Goal: Obtain resource: Obtain resource

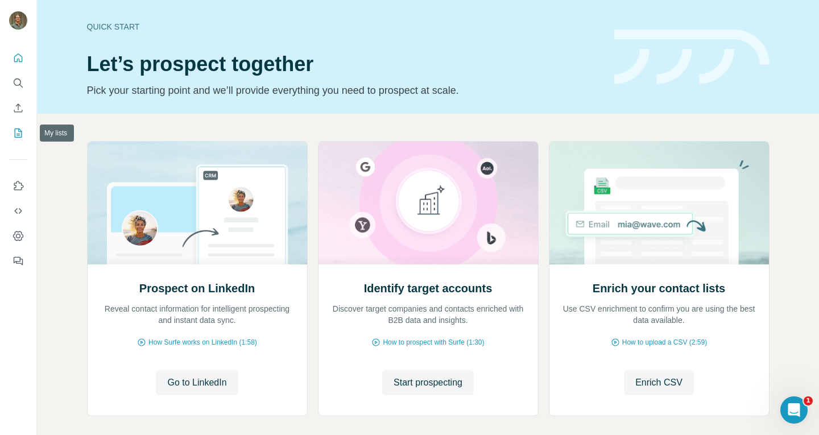
click at [22, 130] on icon "My lists" at bounding box center [18, 132] width 11 height 11
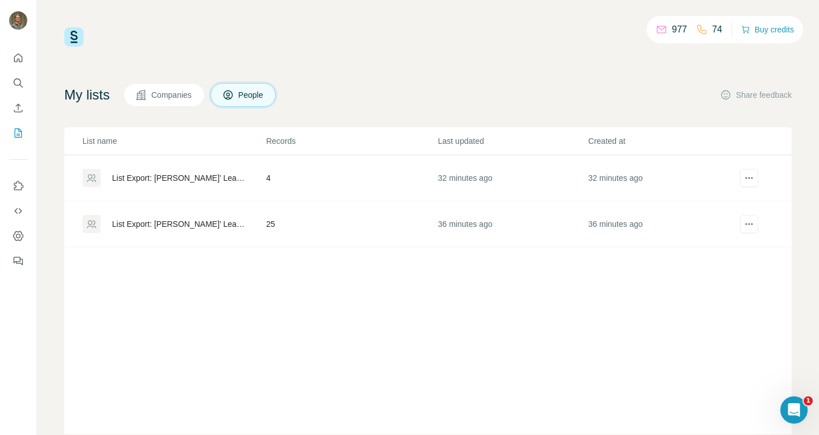
click at [151, 219] on div "List Export: [PERSON_NAME]’ Lead List - [DATE] 11:14" at bounding box center [179, 223] width 135 height 11
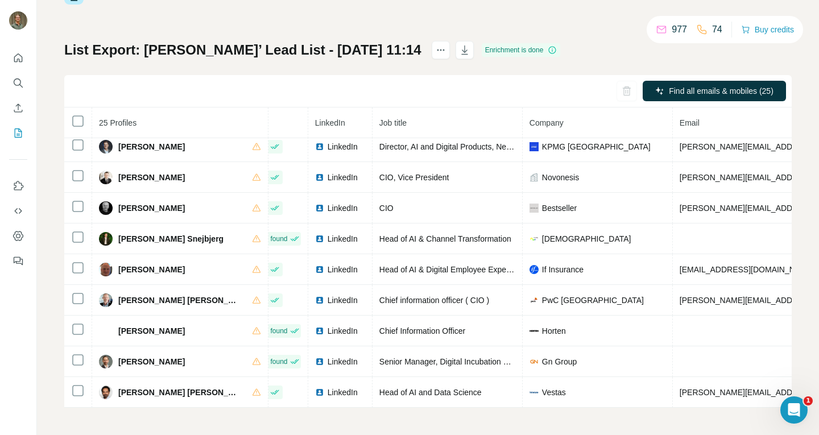
scroll to position [504, 30]
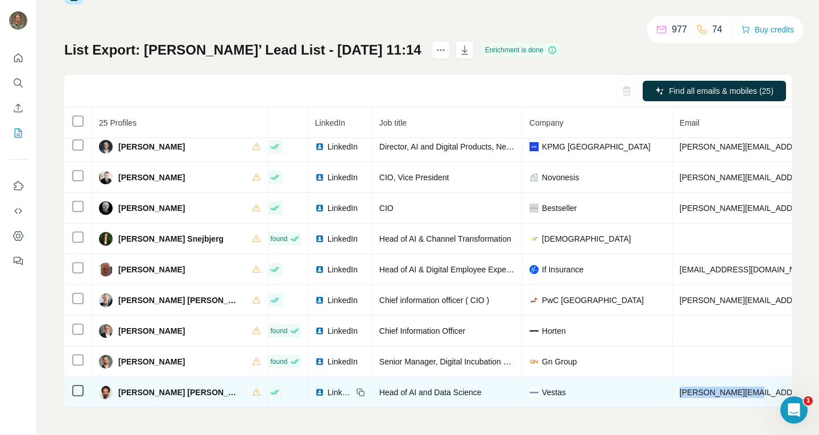
drag, startPoint x: 744, startPoint y: 386, endPoint x: 670, endPoint y: 388, distance: 74.6
click at [673, 388] on td "[PERSON_NAME][EMAIL_ADDRESS][DOMAIN_NAME]" at bounding box center [813, 392] width 281 height 31
copy span "[PERSON_NAME][EMAIL_ADDRESS][DOMAIN_NAME]"
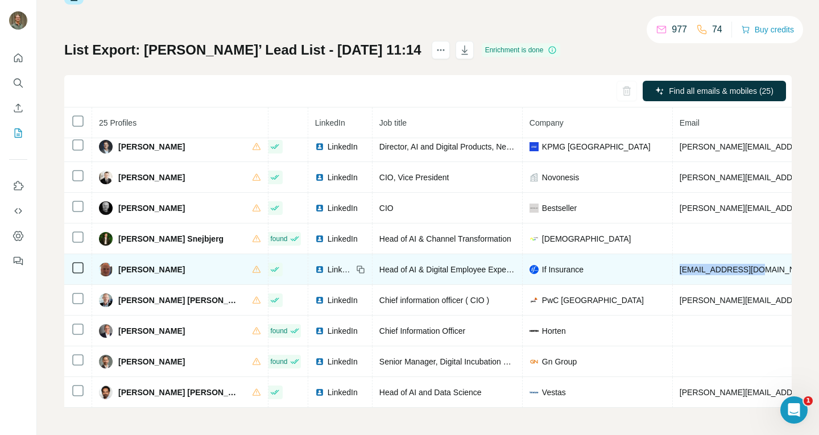
drag, startPoint x: 744, startPoint y: 265, endPoint x: 670, endPoint y: 265, distance: 74.5
click at [673, 265] on td "[EMAIL_ADDRESS][DOMAIN_NAME]" at bounding box center [813, 269] width 281 height 31
copy span "[EMAIL_ADDRESS][DOMAIN_NAME]"
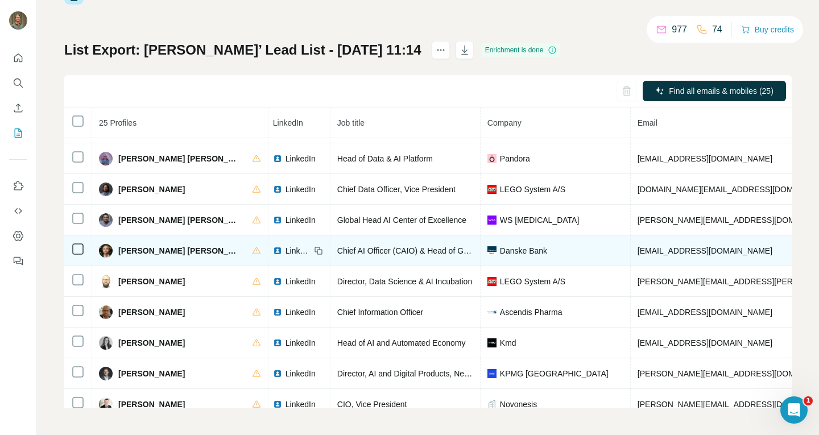
scroll to position [271, 73]
drag, startPoint x: 708, startPoint y: 251, endPoint x: 624, endPoint y: 252, distance: 84.2
click at [630, 252] on td "[EMAIL_ADDRESS][DOMAIN_NAME]" at bounding box center [770, 251] width 281 height 31
copy span "[EMAIL_ADDRESS][DOMAIN_NAME]"
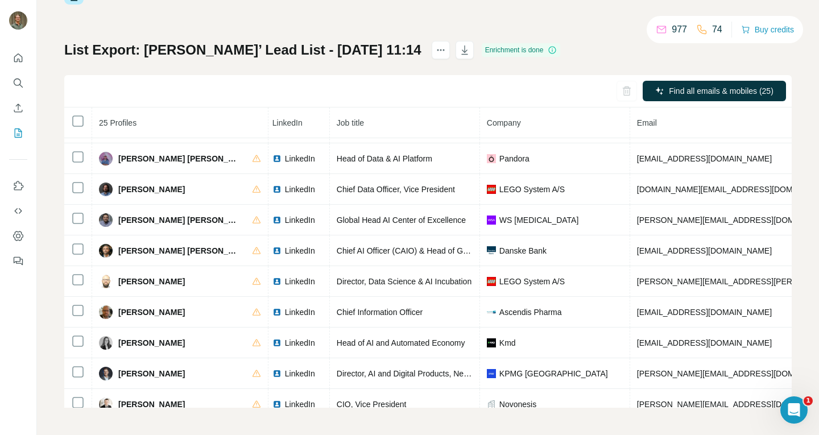
scroll to position [56, 73]
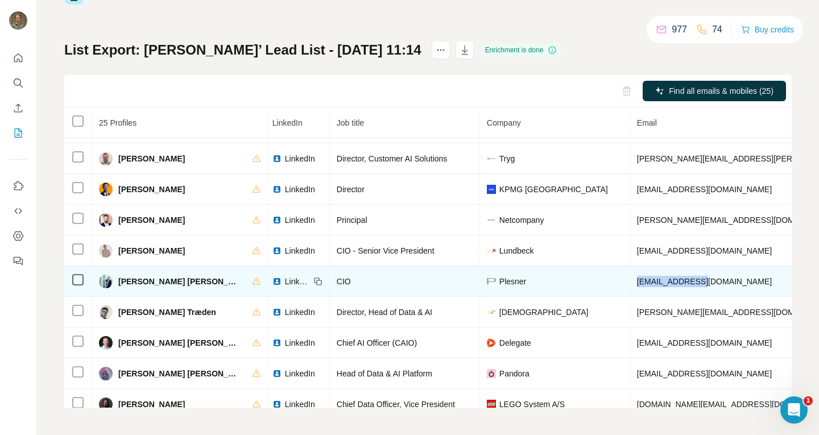
drag, startPoint x: 710, startPoint y: 278, endPoint x: 619, endPoint y: 278, distance: 91.0
click at [630, 278] on td "[EMAIL_ADDRESS][DOMAIN_NAME]" at bounding box center [770, 281] width 281 height 31
copy span "[EMAIL_ADDRESS][DOMAIN_NAME]"
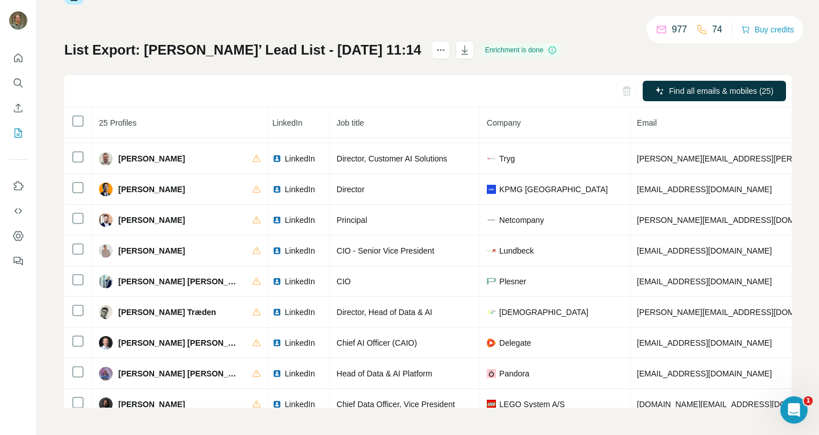
scroll to position [0, 0]
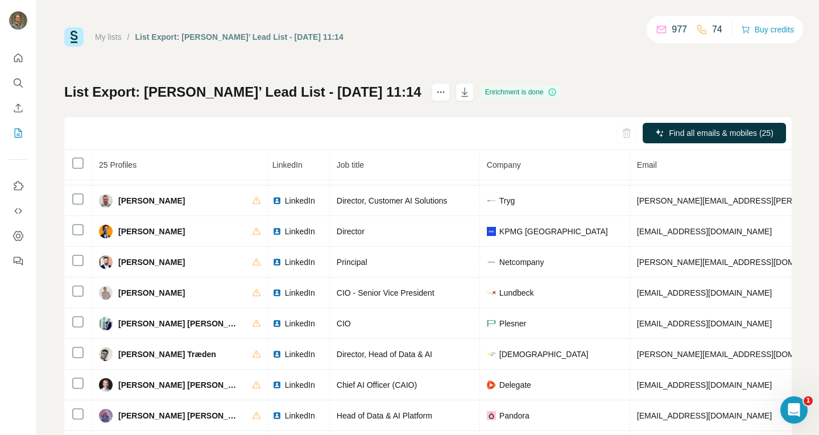
click at [102, 30] on div "My lists / List Export: Rasmus’ Lead List - 30/09/2025 11:14" at bounding box center [203, 36] width 279 height 19
click at [111, 39] on link "My lists" at bounding box center [108, 36] width 27 height 9
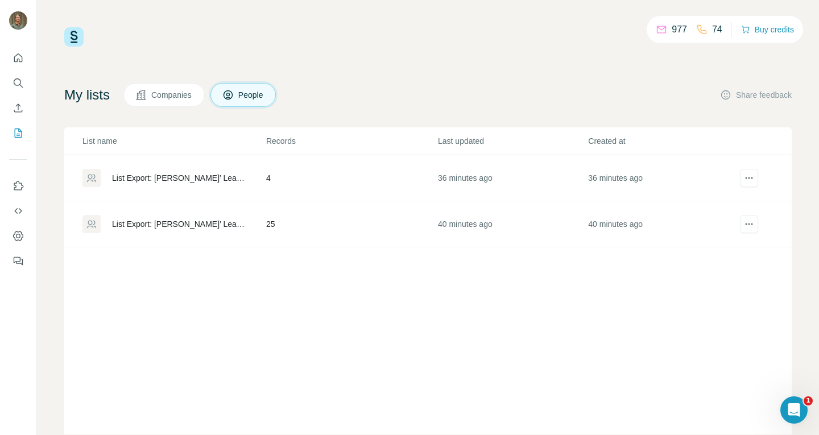
click at [134, 176] on div "List Export: [PERSON_NAME]’ Lead List - [DATE] 11:18" at bounding box center [179, 177] width 135 height 11
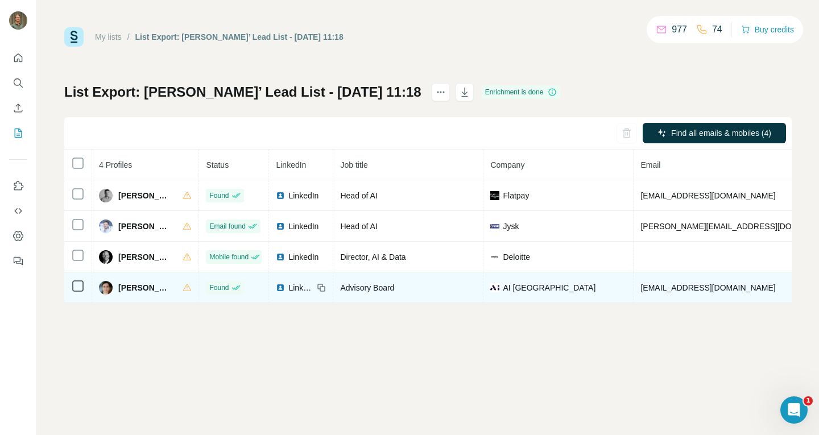
click at [733, 287] on span "[EMAIL_ADDRESS][DOMAIN_NAME]" at bounding box center [708, 287] width 135 height 9
copy span "[EMAIL_ADDRESS][DOMAIN_NAME]"
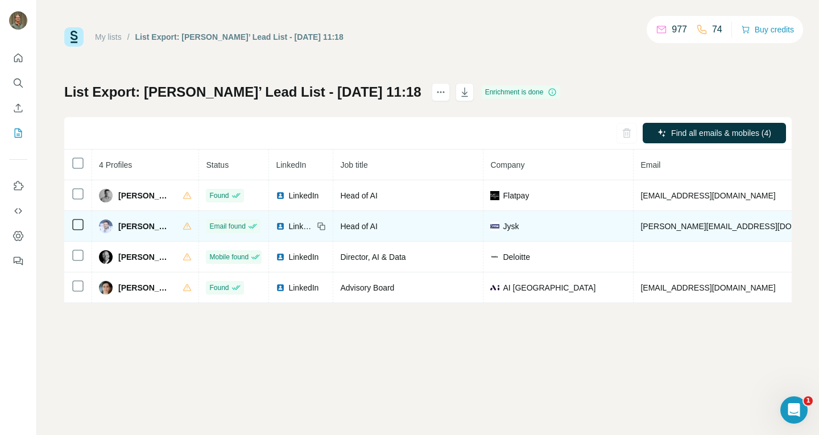
click at [746, 225] on span "[PERSON_NAME][EMAIL_ADDRESS][DOMAIN_NAME]" at bounding box center [741, 226] width 200 height 9
copy span "[PERSON_NAME][EMAIL_ADDRESS][DOMAIN_NAME]"
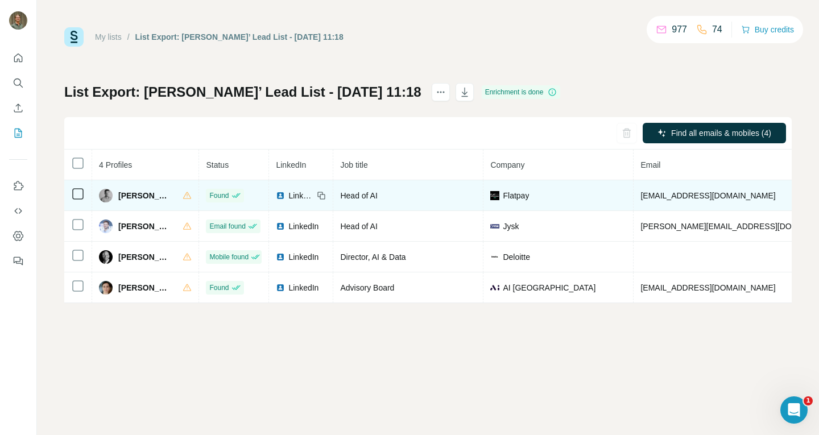
click at [698, 196] on span "[EMAIL_ADDRESS][DOMAIN_NAME]" at bounding box center [708, 195] width 135 height 9
copy span "[EMAIL_ADDRESS][DOMAIN_NAME]"
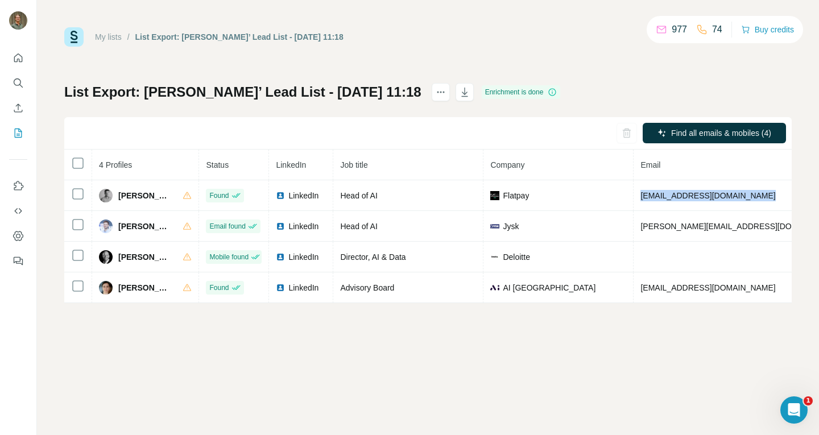
click at [116, 36] on link "My lists" at bounding box center [108, 36] width 27 height 9
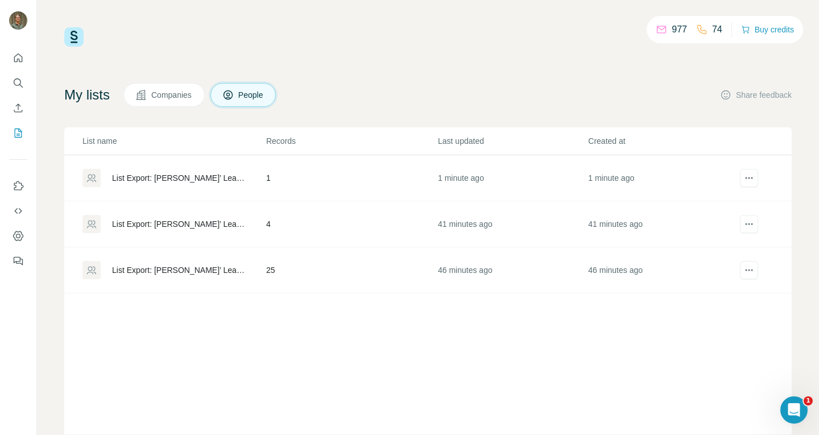
click at [182, 226] on div "List Export: [PERSON_NAME]’ Lead List - [DATE] 11:18" at bounding box center [179, 223] width 135 height 11
click at [192, 178] on div "List Export: [PERSON_NAME]’ Lead List - [DATE] 11:58" at bounding box center [179, 177] width 135 height 11
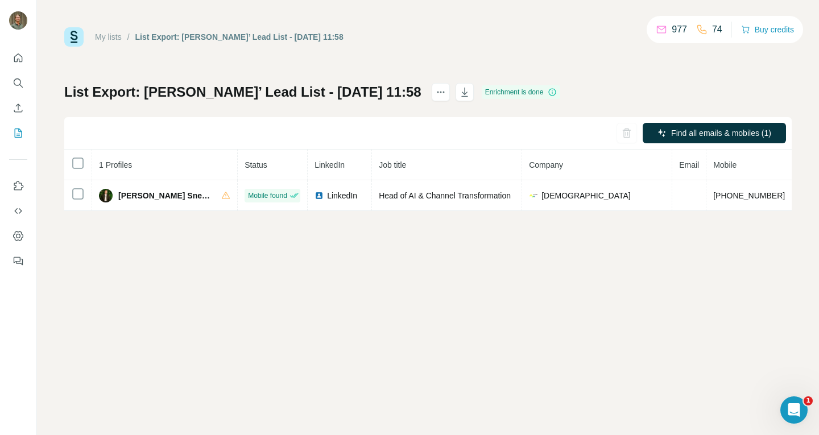
click at [117, 38] on link "My lists" at bounding box center [108, 36] width 27 height 9
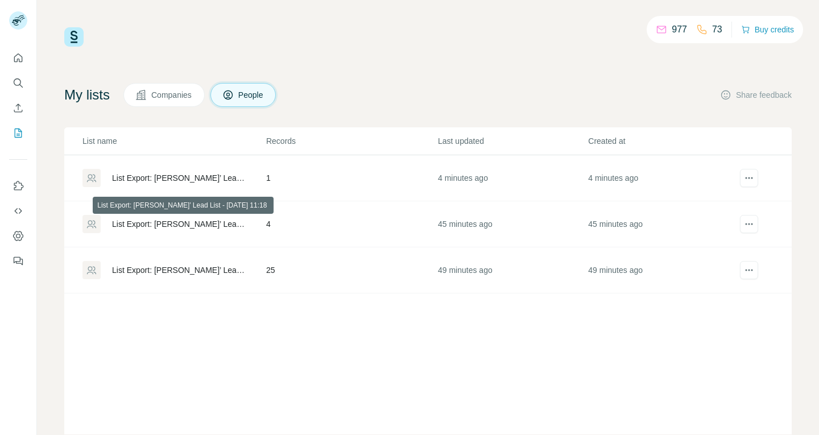
click at [177, 222] on div "List Export: [PERSON_NAME]’ Lead List - [DATE] 11:18" at bounding box center [179, 223] width 135 height 11
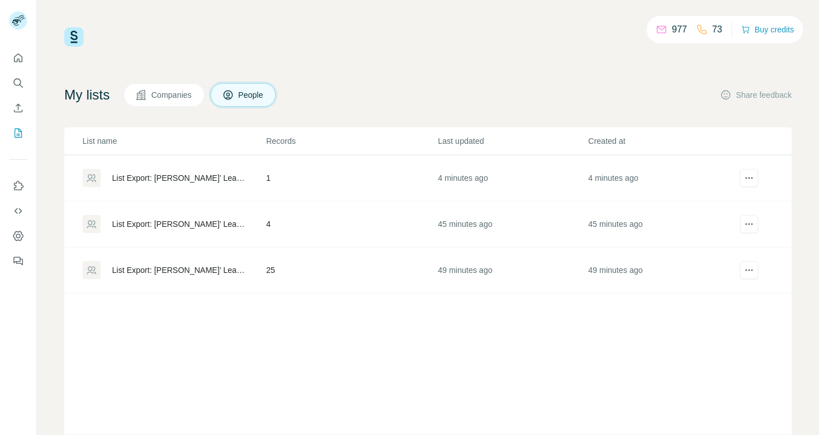
click at [171, 267] on div "List Export: [PERSON_NAME]’ Lead List - [DATE] 11:14" at bounding box center [179, 270] width 135 height 11
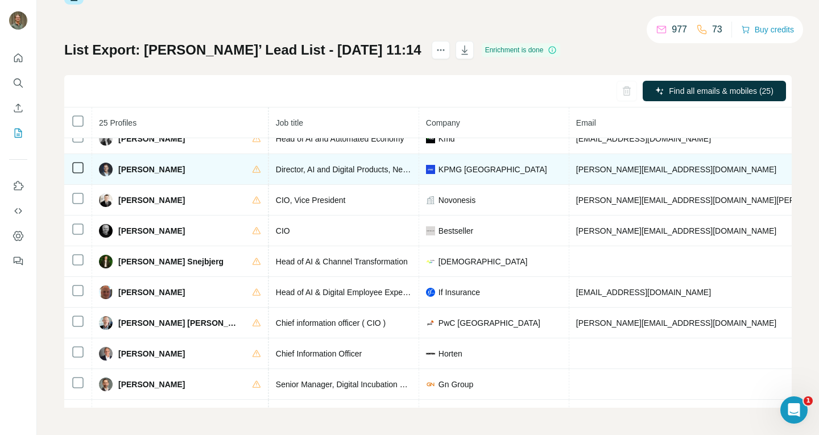
scroll to position [504, 134]
